Goal: Information Seeking & Learning: Learn about a topic

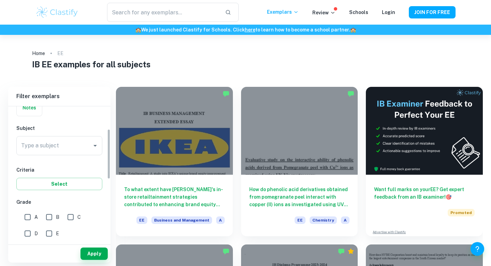
scroll to position [61, 0]
click at [78, 143] on input "Type a subject" at bounding box center [54, 144] width 70 height 13
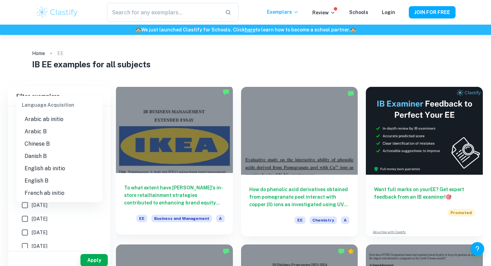
scroll to position [14, 0]
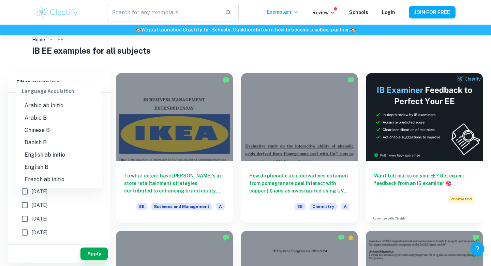
click at [54, 165] on li "English B" at bounding box center [59, 167] width 86 height 12
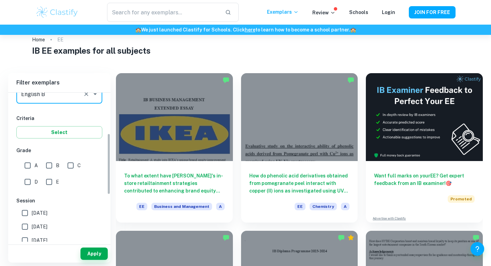
scroll to position [99, 0]
click at [75, 135] on button "Select" at bounding box center [59, 132] width 86 height 12
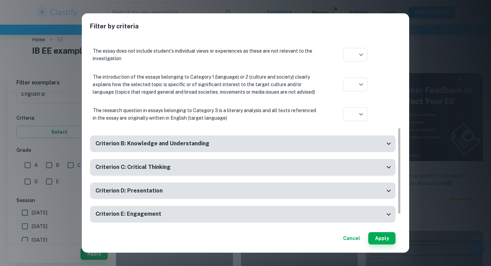
scroll to position [195, 0]
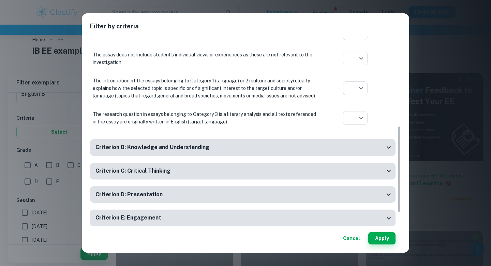
click at [223, 140] on div "Criterion B: Knowledge and Understanding" at bounding box center [243, 147] width 306 height 17
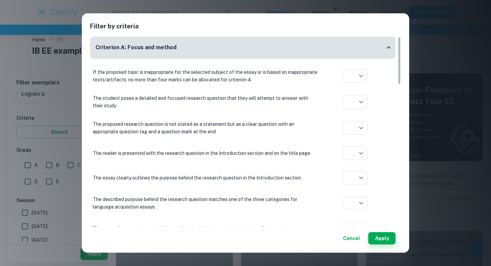
scroll to position [0, 0]
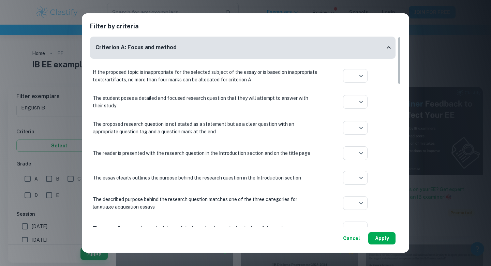
click at [381, 237] on button "Apply" at bounding box center [382, 238] width 27 height 12
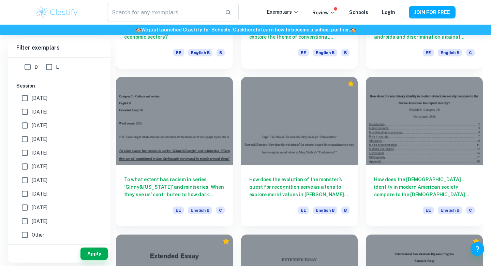
scroll to position [644, 0]
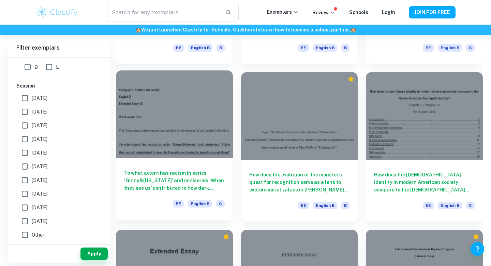
click at [187, 141] on div at bounding box center [174, 114] width 117 height 88
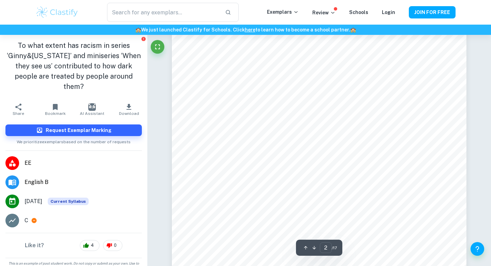
scroll to position [491, 0]
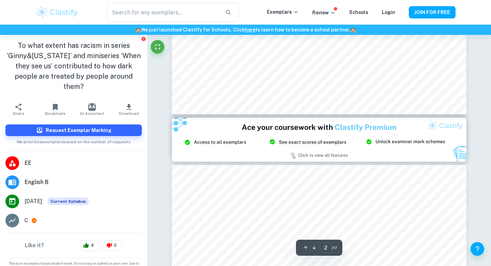
type input "3"
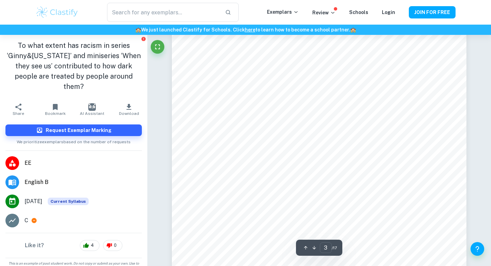
scroll to position [954, 0]
